Goal: Information Seeking & Learning: Find specific fact

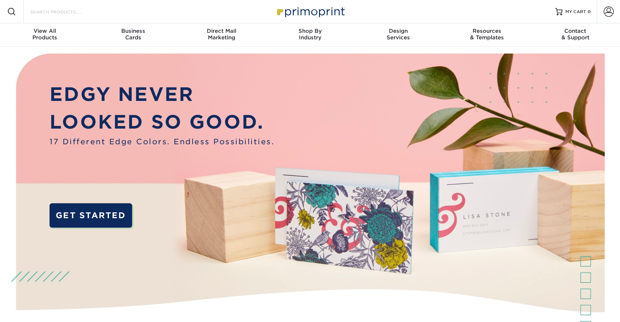
click at [66, 13] on input "Search Products" at bounding box center [64, 11] width 71 height 9
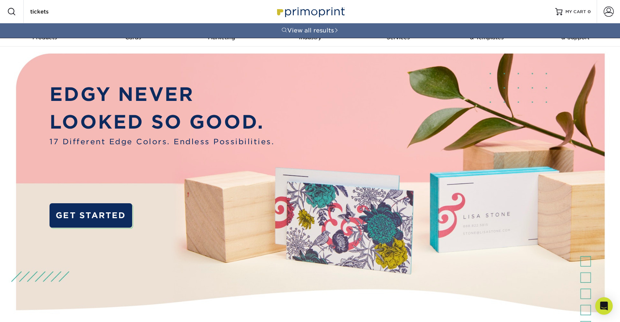
type input "tickets"
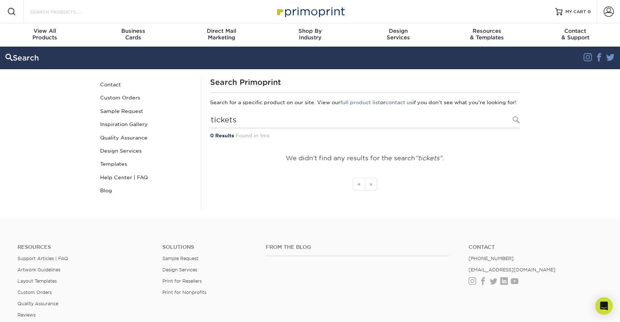
click at [62, 12] on input "Search Products" at bounding box center [64, 11] width 71 height 9
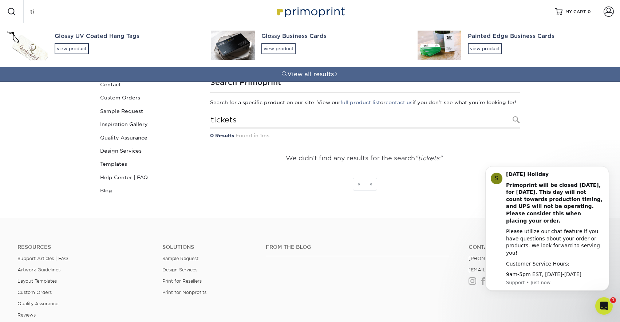
type input "t"
